Goal: Communication & Community: Answer question/provide support

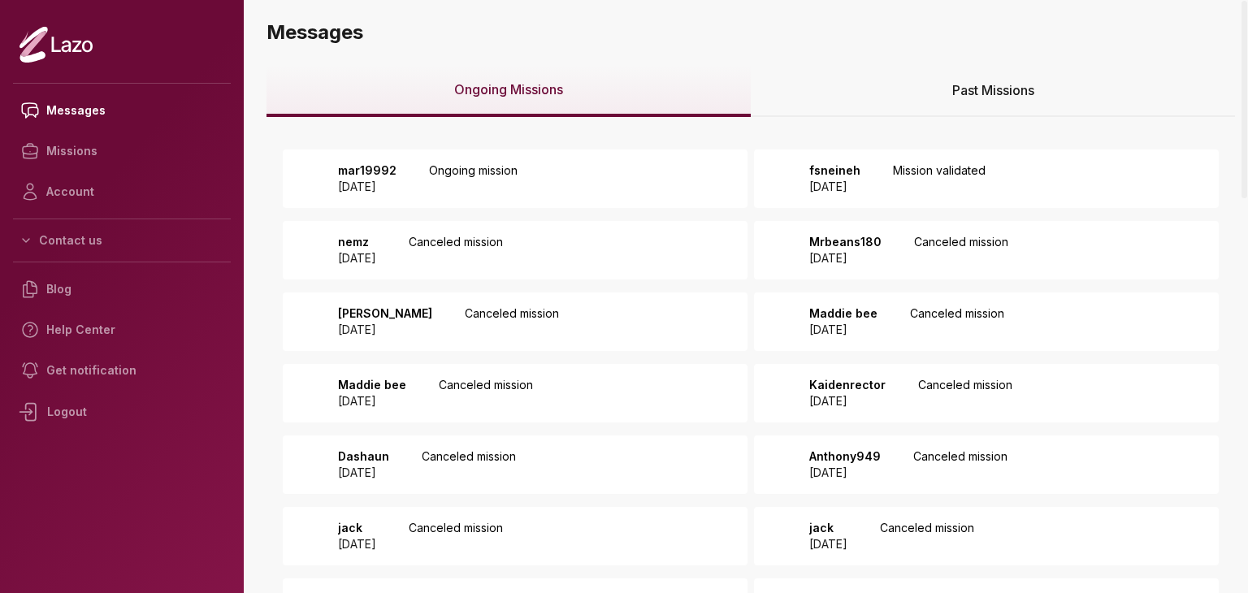
click at [621, 180] on div "mar19992 2025 September 19 Ongoing mission" at bounding box center [515, 178] width 465 height 58
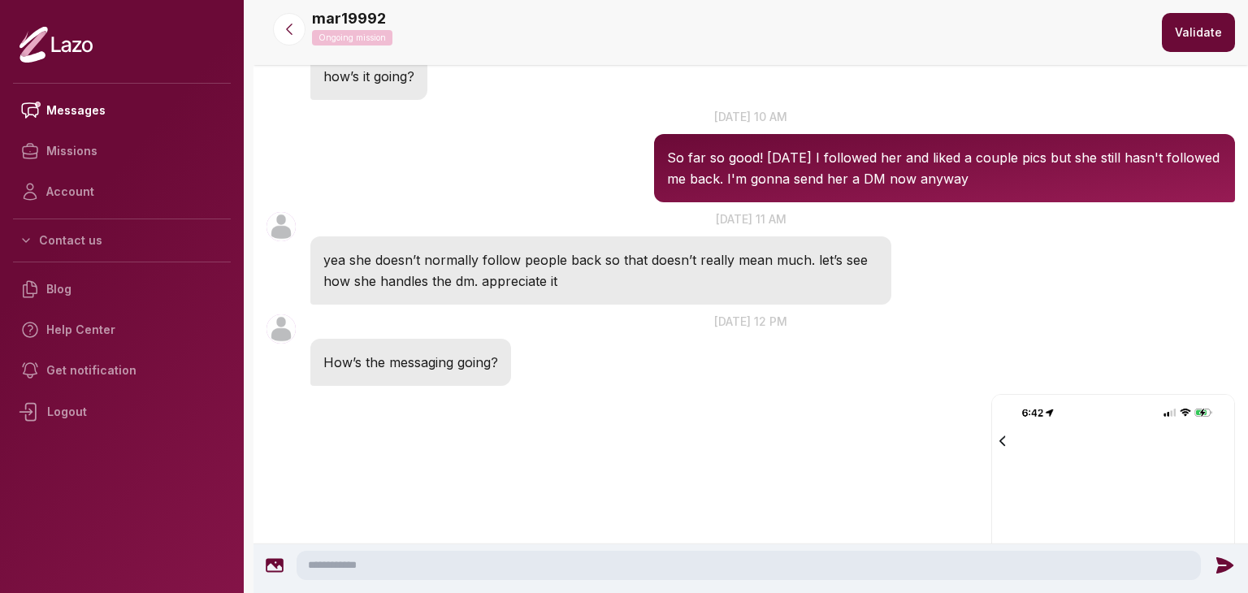
scroll to position [585, 0]
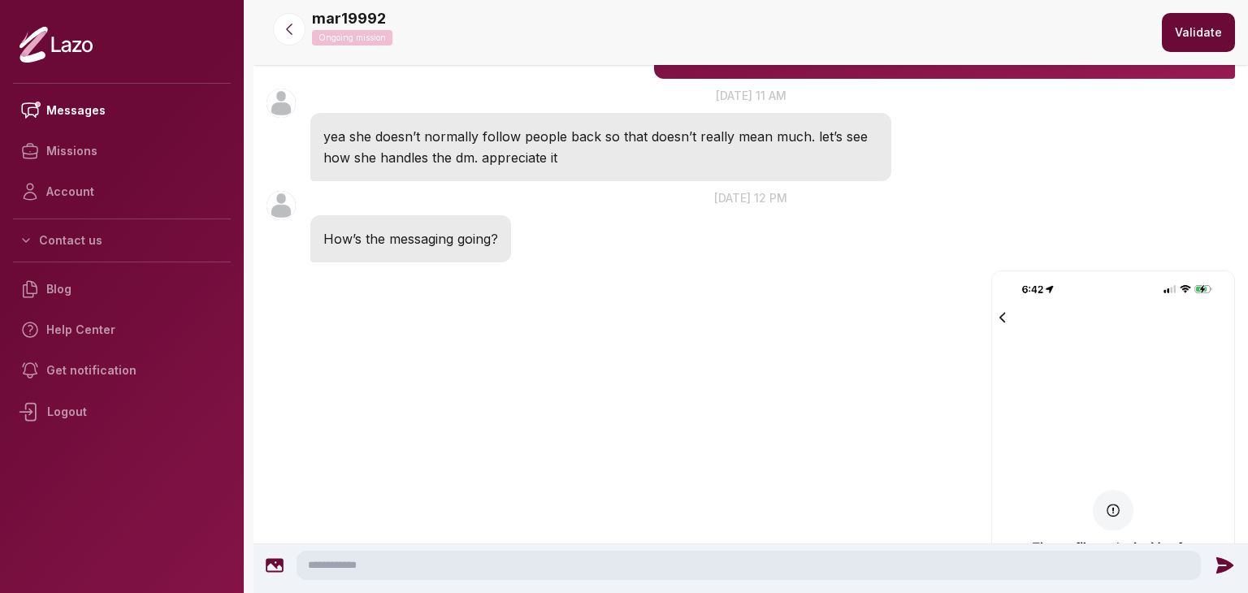
click at [697, 557] on textarea at bounding box center [749, 565] width 904 height 29
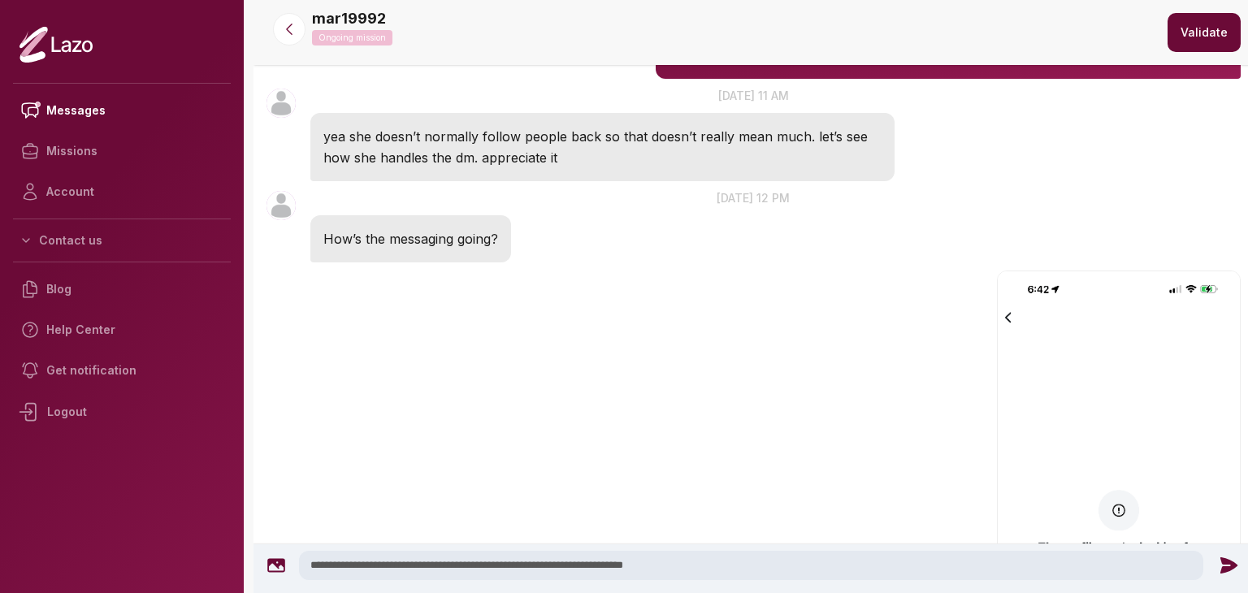
type textarea "**********"
click at [1232, 561] on icon at bounding box center [1228, 565] width 21 height 21
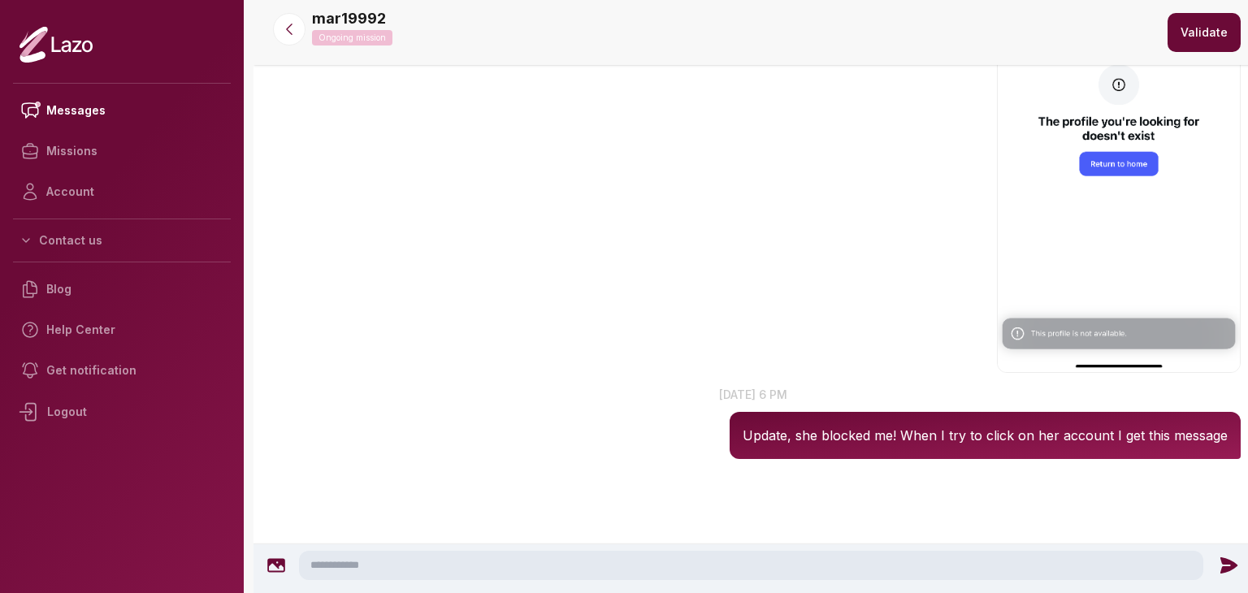
scroll to position [1011, 0]
click at [279, 19] on button at bounding box center [289, 29] width 32 height 32
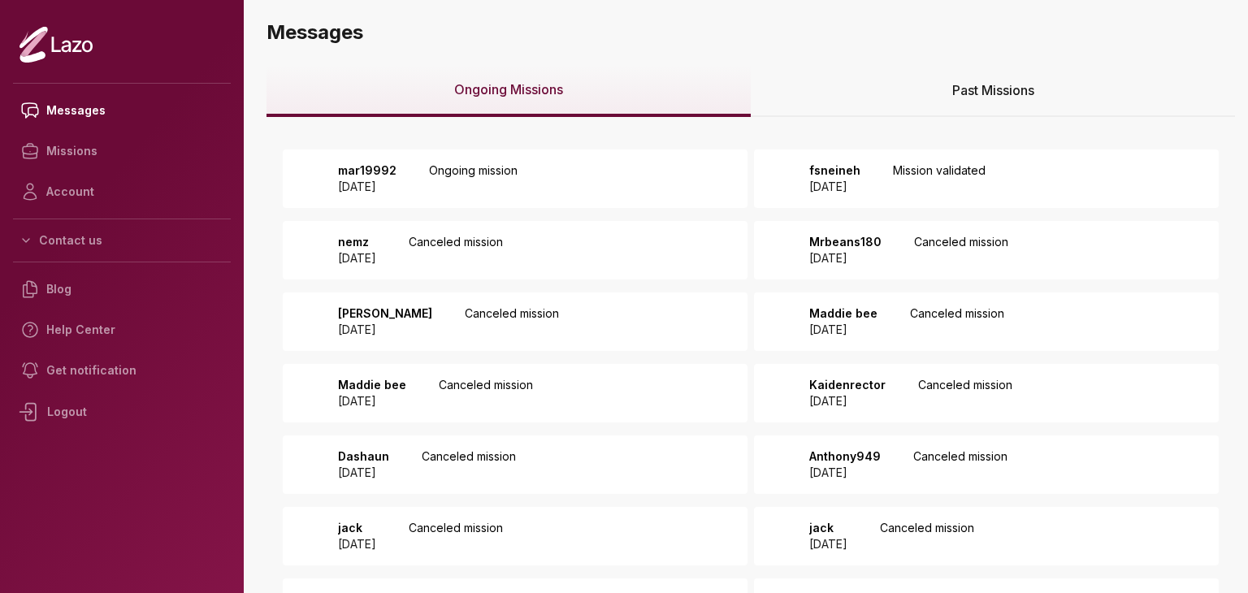
click at [853, 159] on div "fsneineh [DATE] Mission validated" at bounding box center [986, 178] width 465 height 58
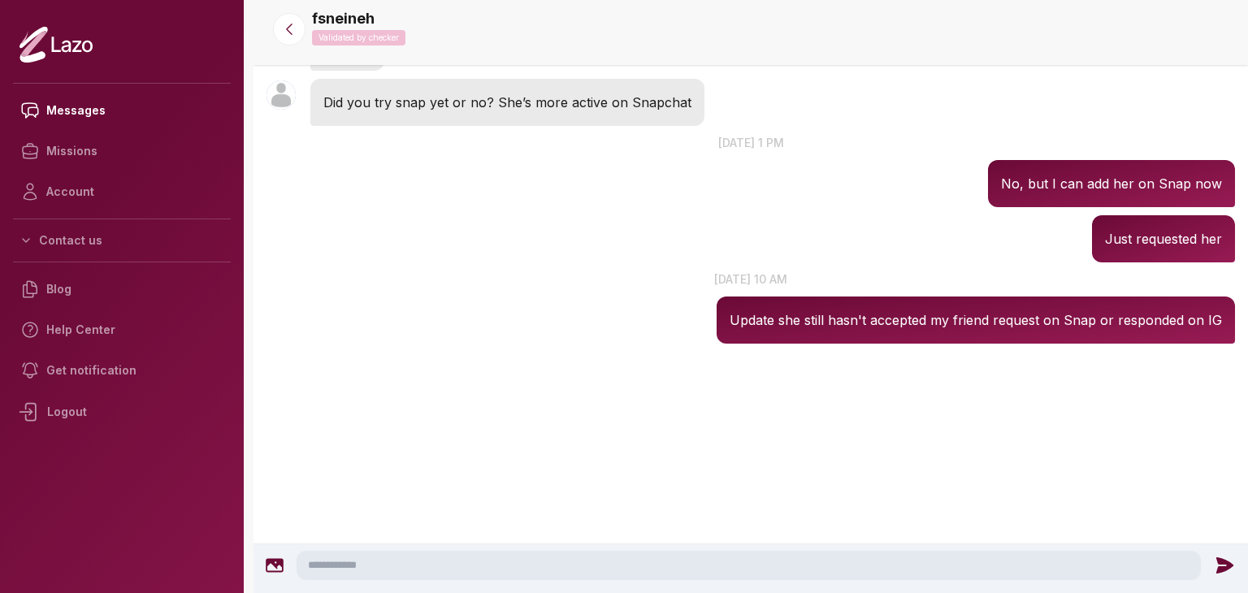
scroll to position [940, 0]
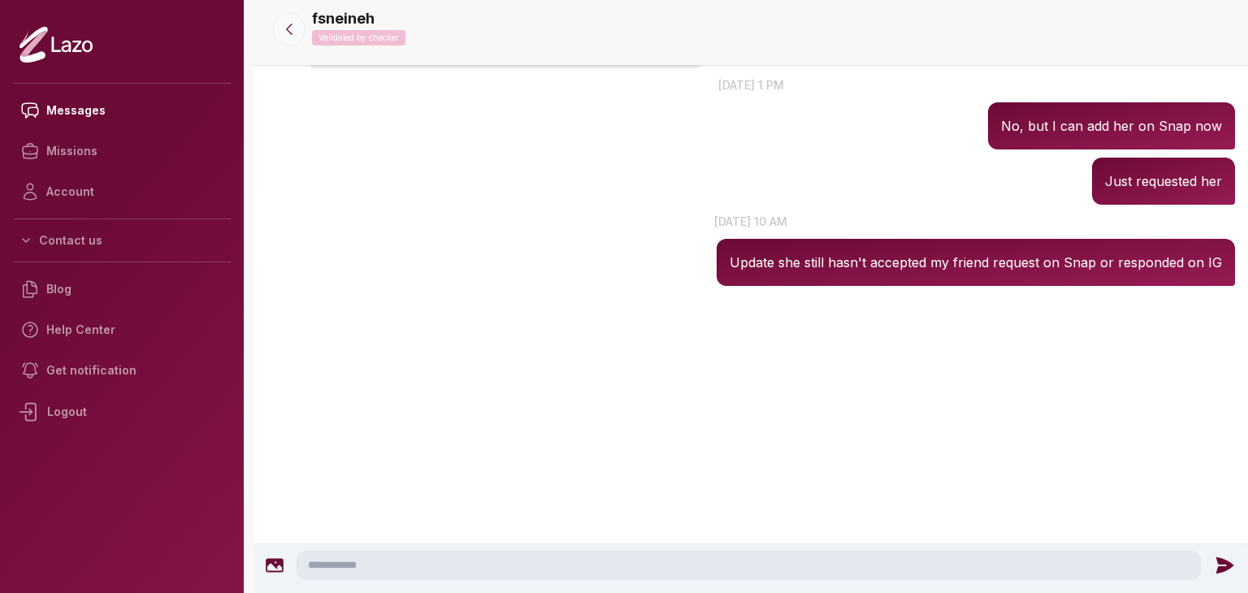
click at [279, 27] on button at bounding box center [289, 29] width 32 height 32
